Goal: Entertainment & Leisure: Consume media (video, audio)

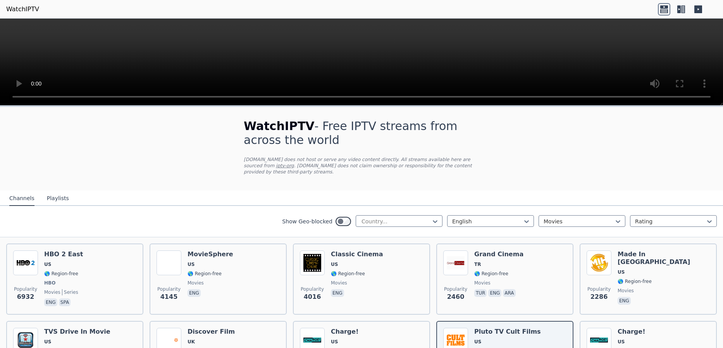
click at [681, 6] on icon at bounding box center [681, 9] width 12 height 12
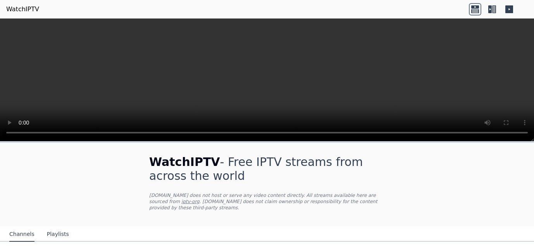
scroll to position [192, 0]
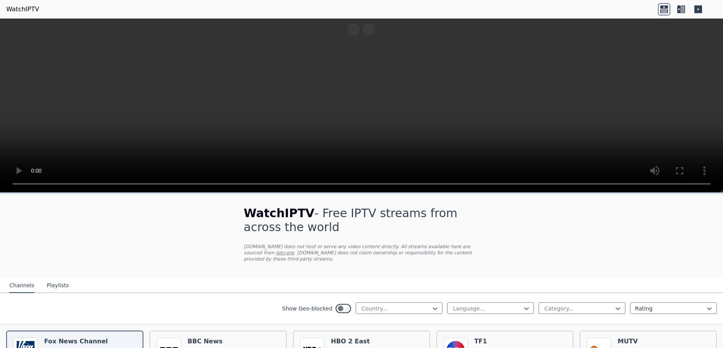
click at [681, 9] on icon at bounding box center [681, 9] width 12 height 12
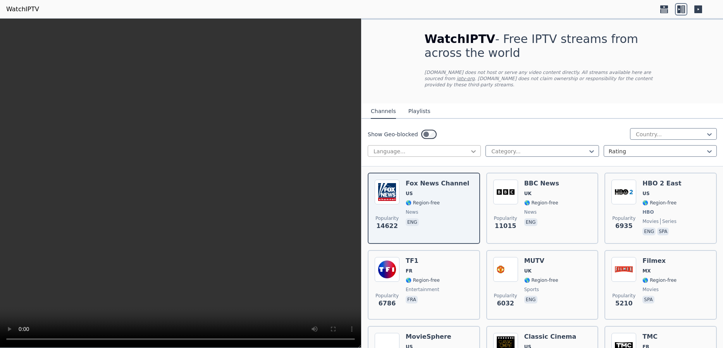
click at [474, 148] on icon at bounding box center [474, 152] width 8 height 8
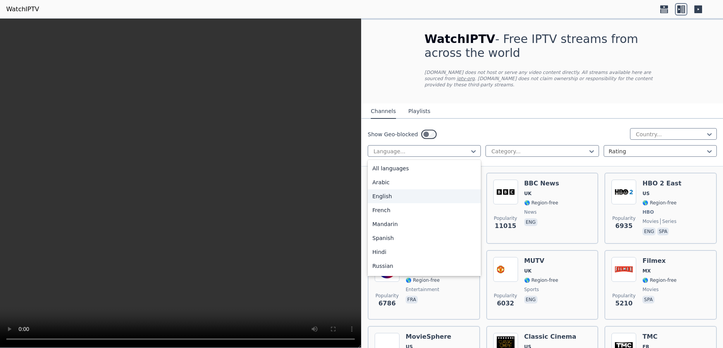
click at [447, 191] on div "English" at bounding box center [424, 196] width 113 height 14
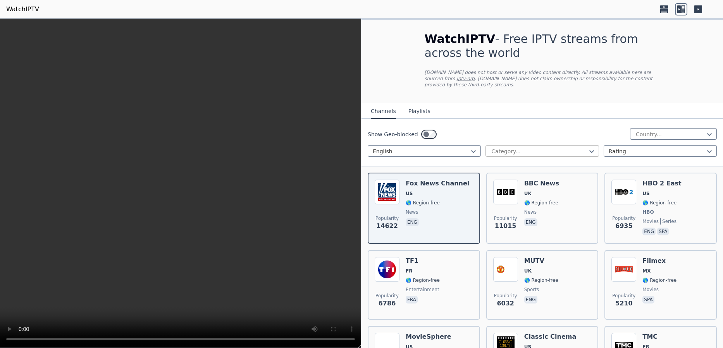
click at [592, 145] on div "Category..." at bounding box center [541, 151] width 113 height 12
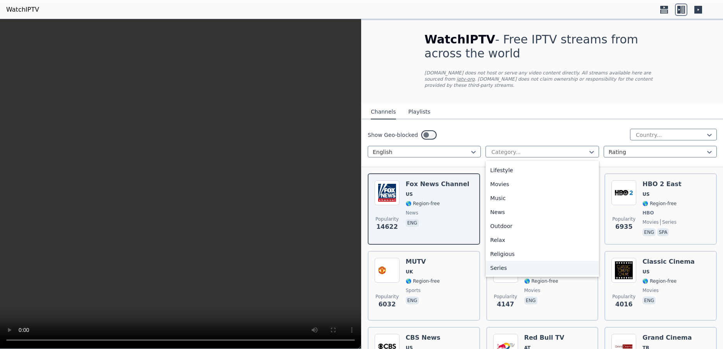
scroll to position [191, 0]
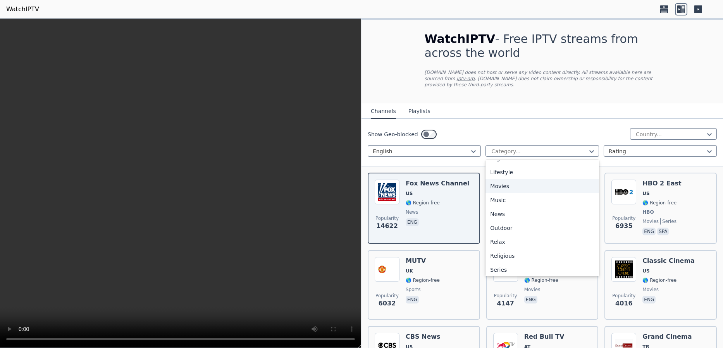
click at [509, 183] on div "Movies" at bounding box center [541, 186] width 113 height 14
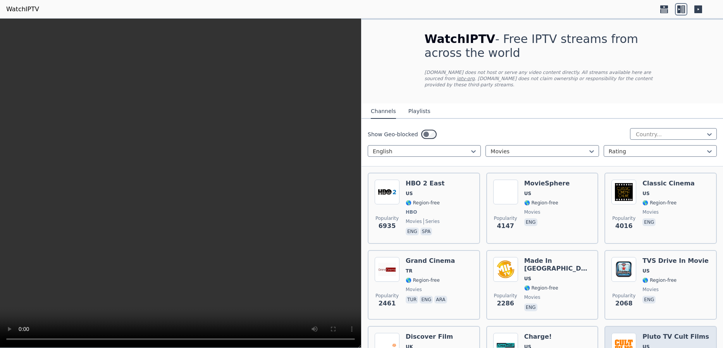
click at [657, 333] on h6 "Pluto TV Cult Films" at bounding box center [675, 337] width 67 height 8
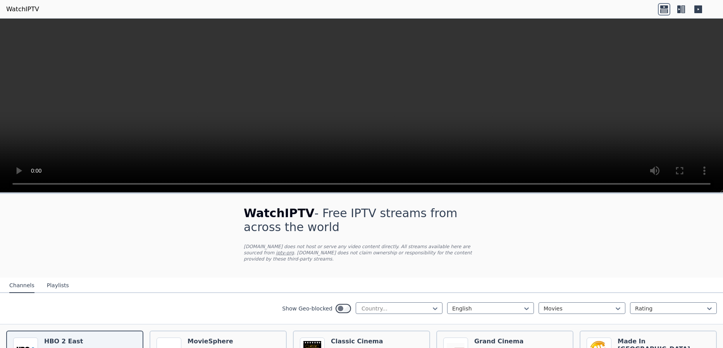
click at [681, 8] on icon at bounding box center [683, 9] width 4 height 8
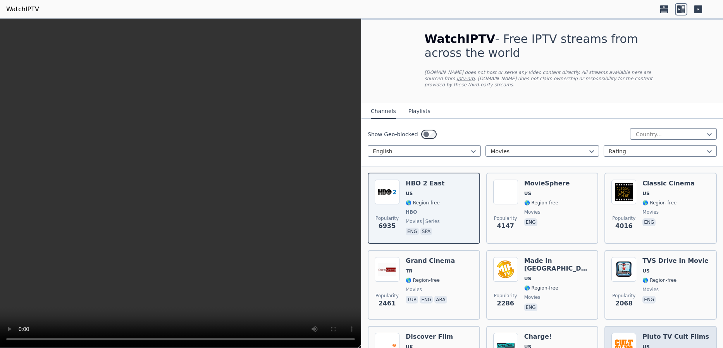
click at [656, 333] on h6 "Pluto TV Cult Films" at bounding box center [675, 337] width 67 height 8
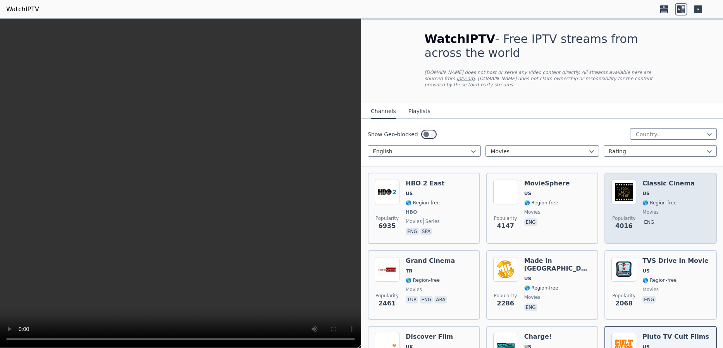
click at [667, 209] on span "movies" at bounding box center [668, 212] width 52 height 6
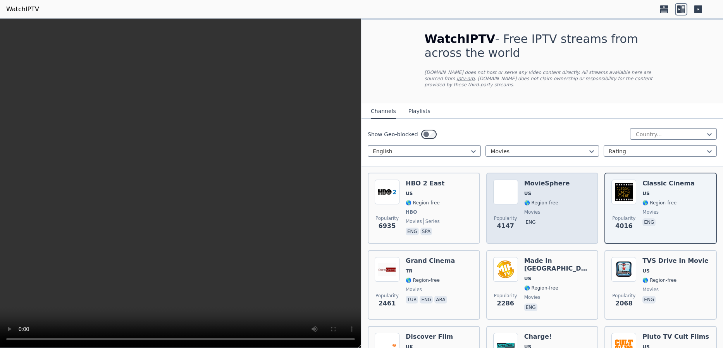
click at [548, 191] on span "US" at bounding box center [547, 194] width 46 height 6
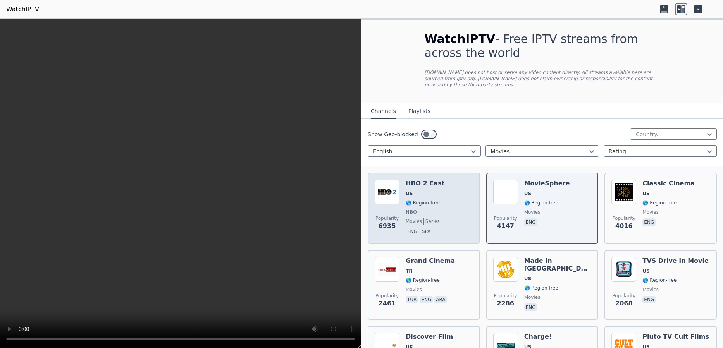
click at [431, 209] on span "HBO" at bounding box center [425, 212] width 39 height 6
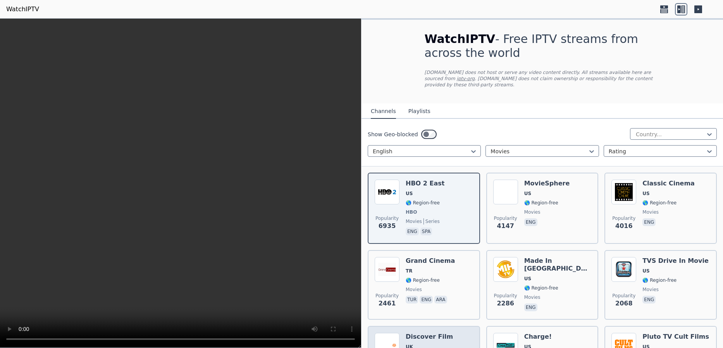
click at [440, 333] on h6 "Discover Film" at bounding box center [429, 337] width 47 height 8
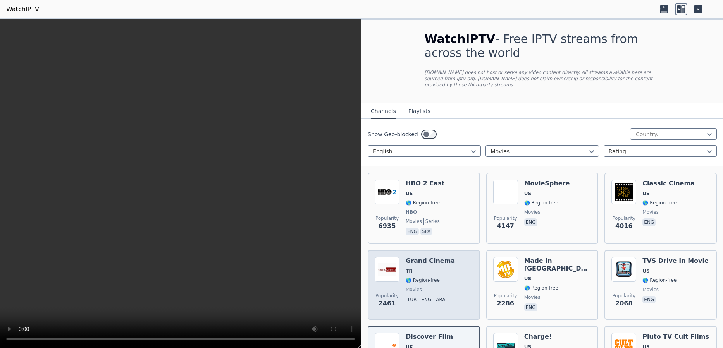
click at [435, 277] on span "🌎 Region-free" at bounding box center [423, 280] width 34 height 6
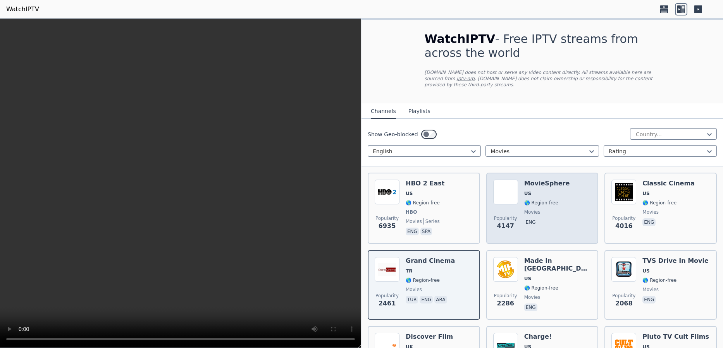
click at [540, 200] on span "🌎 Region-free" at bounding box center [541, 203] width 34 height 6
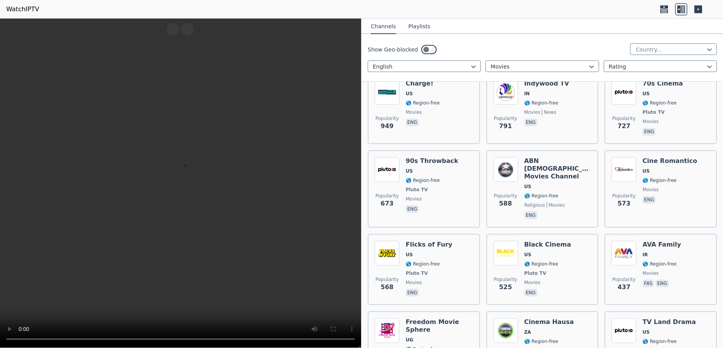
scroll to position [425, 0]
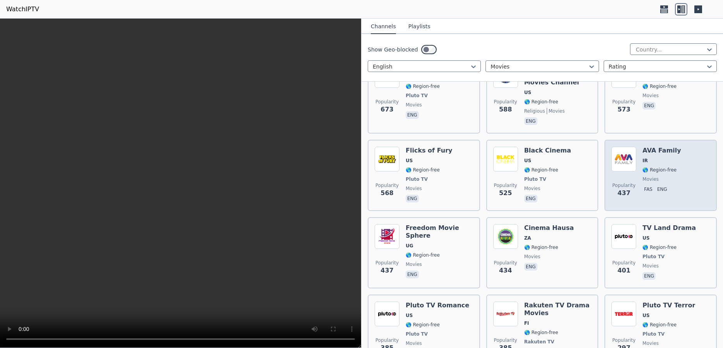
click at [632, 160] on div "Popularity 437" at bounding box center [623, 175] width 25 height 57
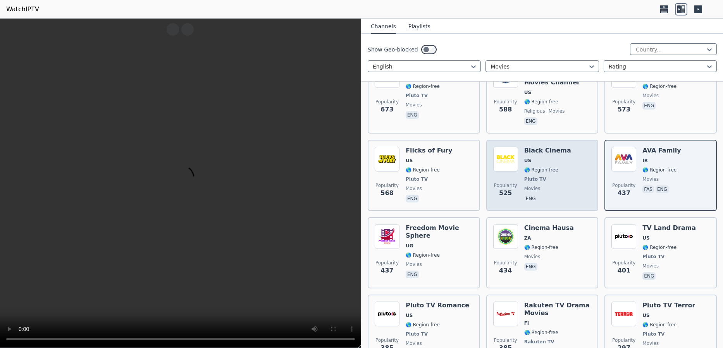
scroll to position [0, 0]
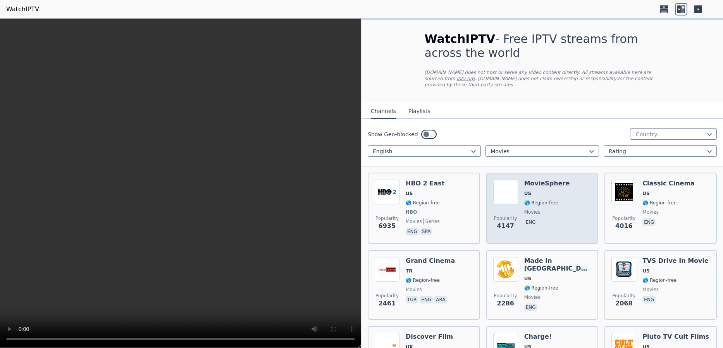
click at [530, 200] on span "🌎 Region-free" at bounding box center [541, 203] width 34 height 6
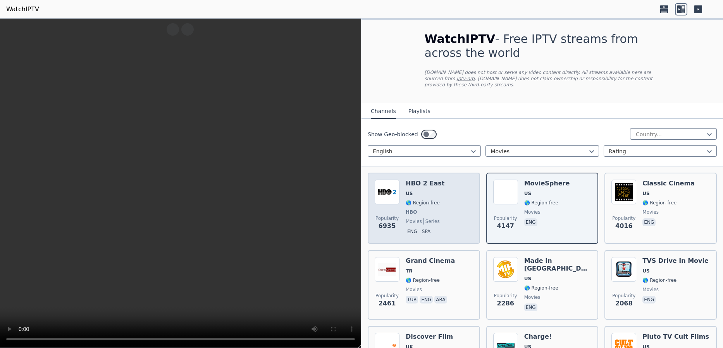
click at [439, 191] on div "HBO 2 East US 🌎 Region-free HBO movies series eng spa" at bounding box center [425, 208] width 39 height 57
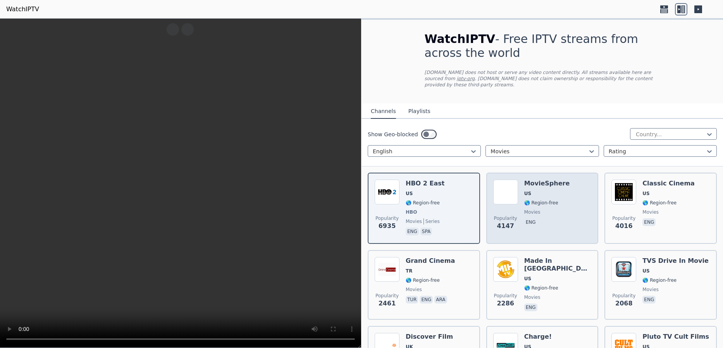
click at [539, 193] on div "MovieSphere US 🌎 Region-free movies eng" at bounding box center [547, 208] width 46 height 57
